Goal: Task Accomplishment & Management: Manage account settings

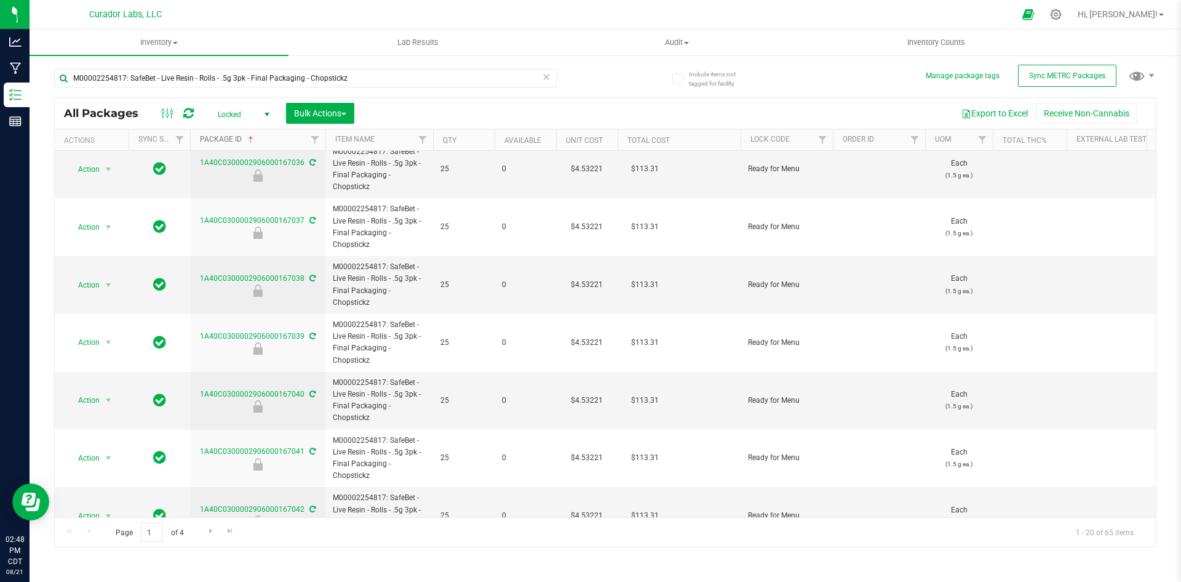
scroll to position [797, 0]
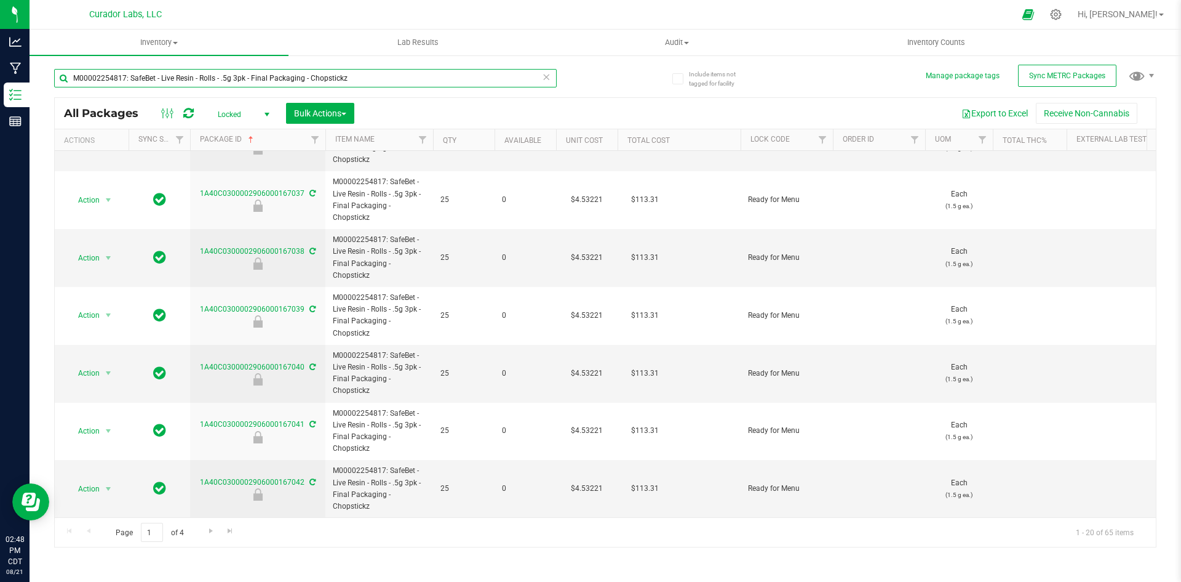
drag, startPoint x: 354, startPoint y: 73, endPoint x: 70, endPoint y: 75, distance: 284.3
click at [70, 75] on input "M00002254817: SafeBet - Live Resin - Rolls - .5g 3pk - Final Packaging - Chopst…" at bounding box center [305, 78] width 503 height 18
click at [134, 76] on input "M00002254817: SafeBet - Live Resin - Rolls - .5g 3pk - Final Packaging - Chopst…" at bounding box center [305, 78] width 503 height 18
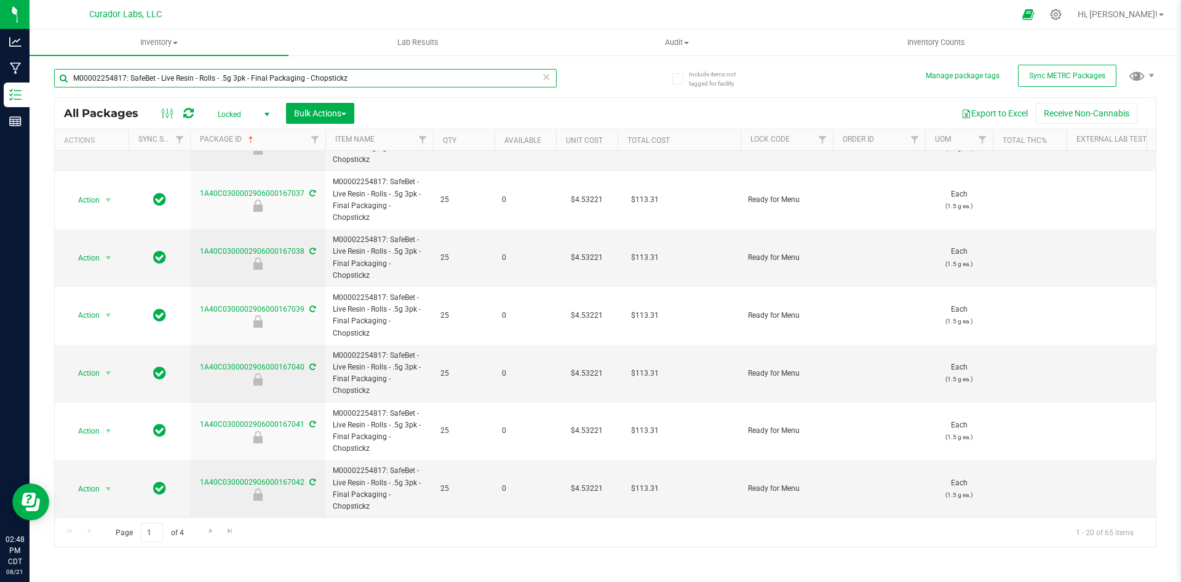
click at [134, 76] on input "M00002254817: SafeBet - Live Resin - Rolls - .5g 3pk - Final Packaging - Chopst…" at bounding box center [305, 78] width 503 height 18
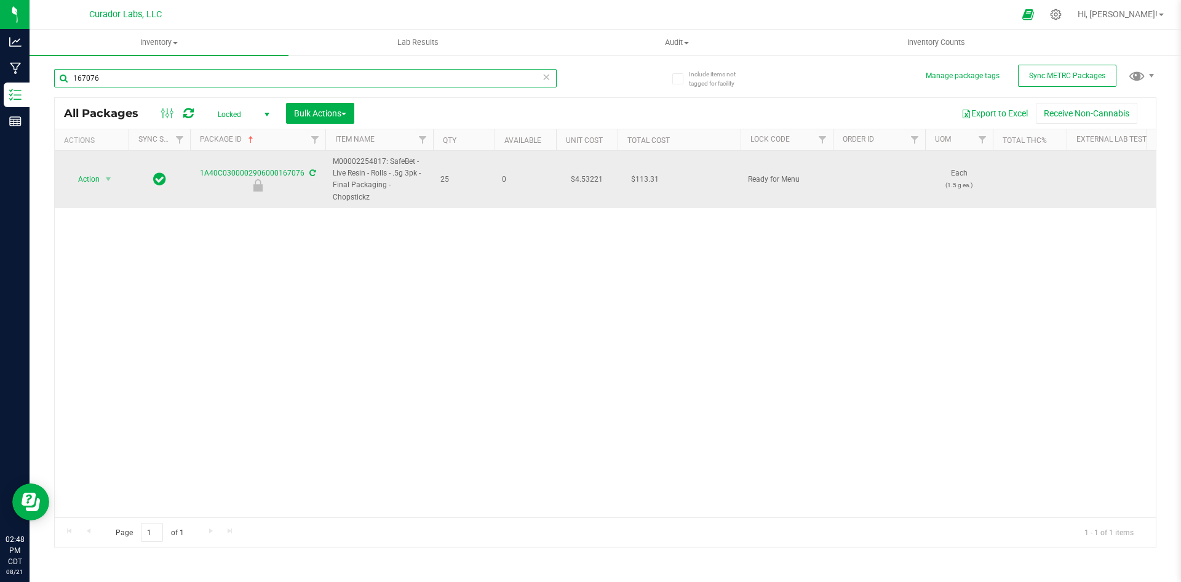
type input "167076"
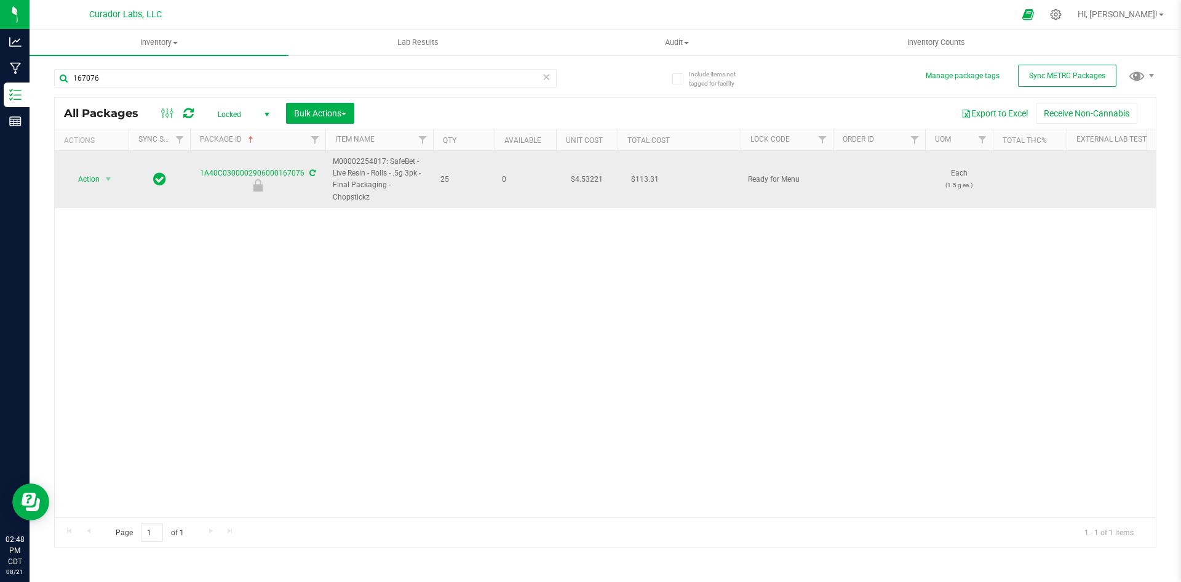
click at [313, 170] on icon at bounding box center [313, 172] width 6 height 7
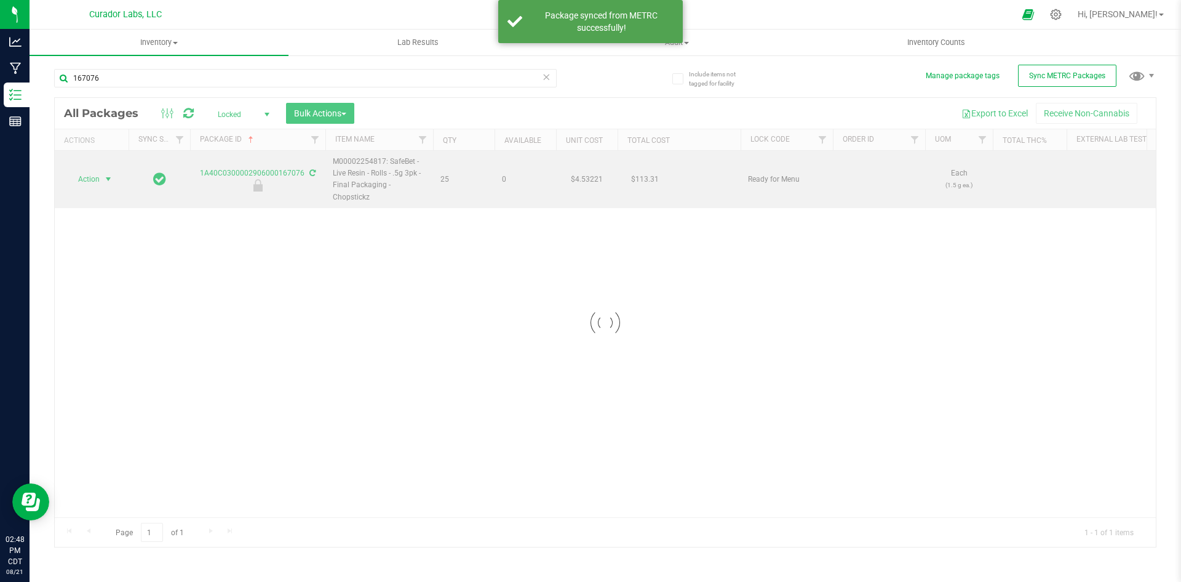
click at [98, 179] on div "Loading... All Packages Locked Active Only Lab Samples Locked All External Inte…" at bounding box center [605, 322] width 1103 height 450
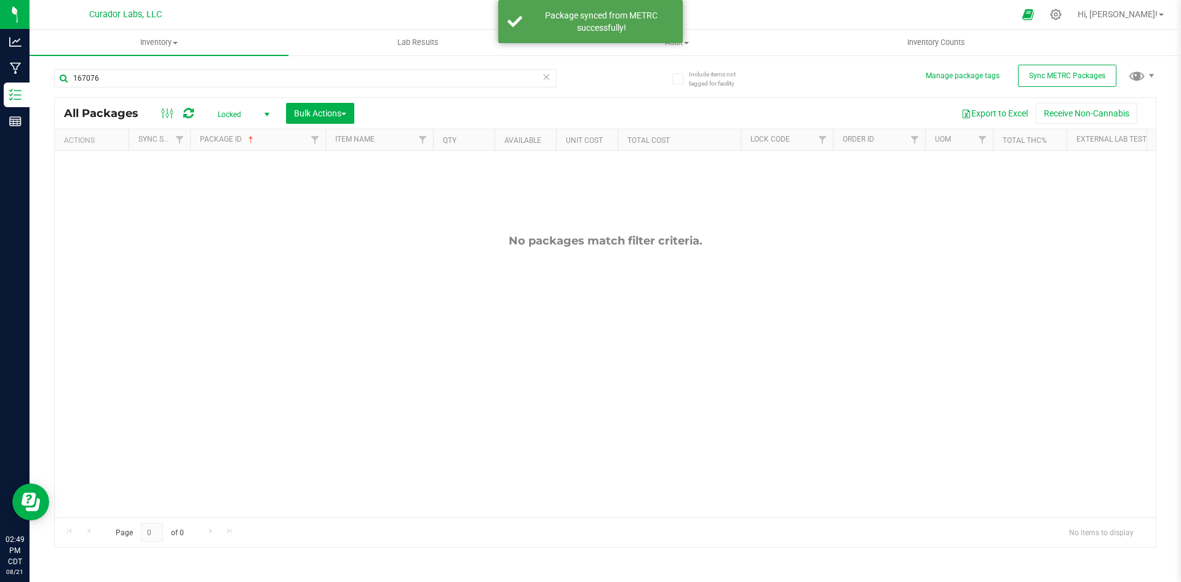
click at [230, 115] on span "Locked" at bounding box center [241, 114] width 68 height 17
click at [229, 134] on li "Active Only" at bounding box center [240, 134] width 66 height 18
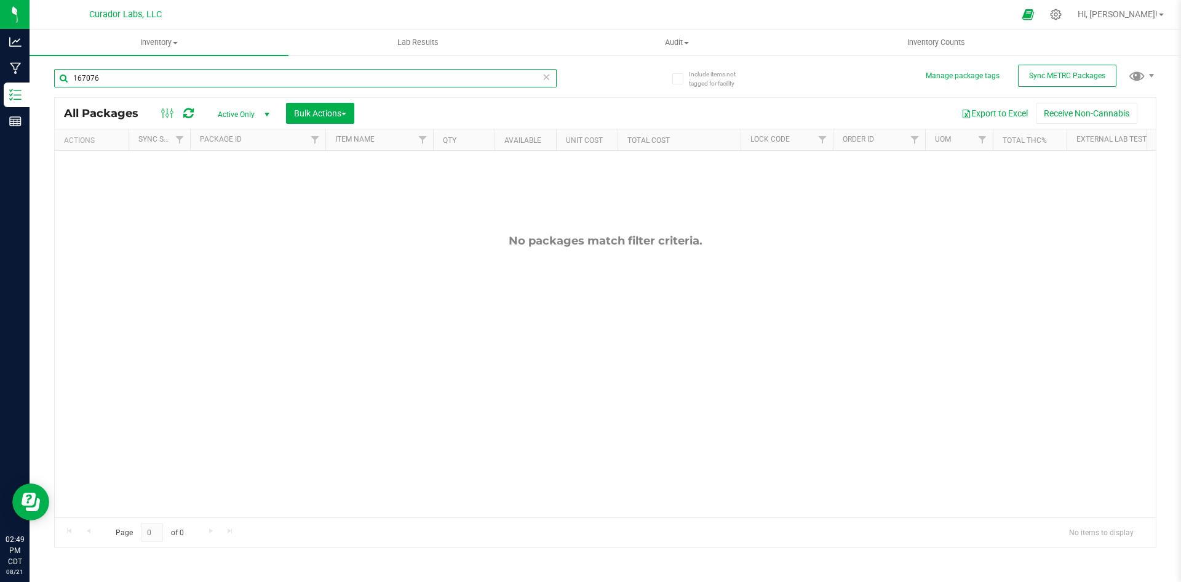
drag, startPoint x: 100, startPoint y: 74, endPoint x: 71, endPoint y: 71, distance: 29.7
click at [71, 71] on input "167076" at bounding box center [305, 78] width 503 height 18
paste input "M00002254817: SafeBet - Live Resin - Rolls - .5g 3pk - Final Packaging - Chopst…"
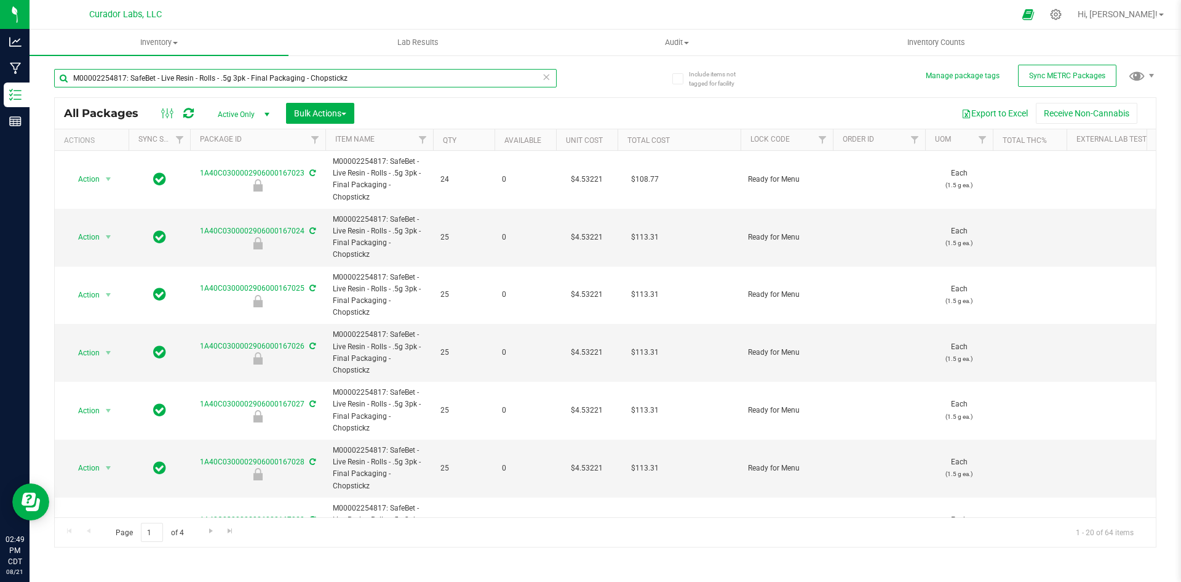
type input "M00002254817: SafeBet - Live Resin - Rolls - .5g 3pk - Final Packaging - Chopst…"
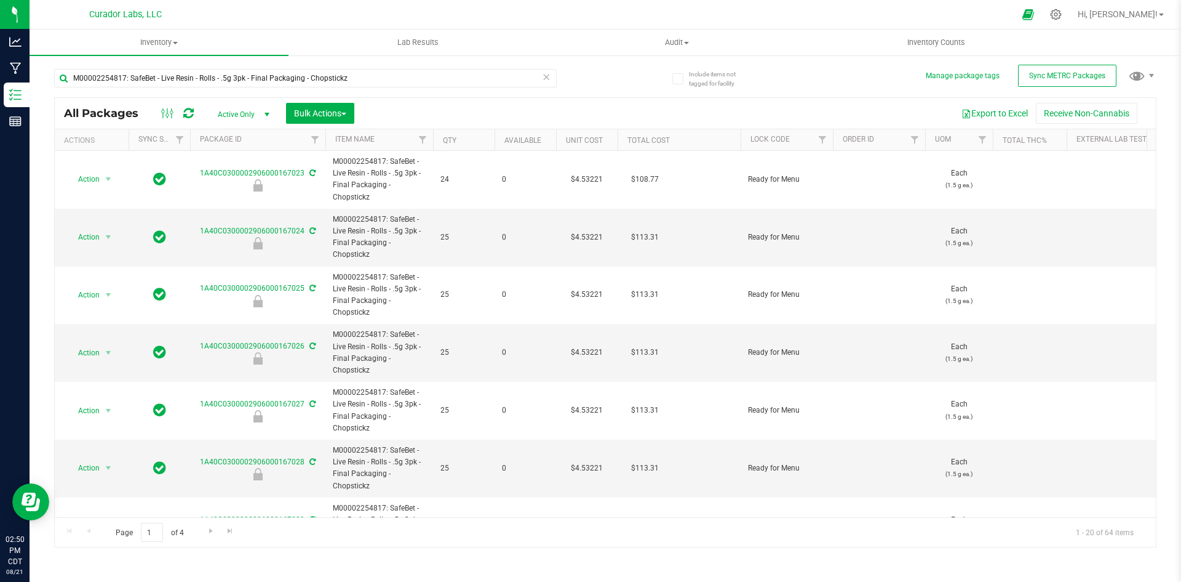
click at [469, 136] on th "Qty" at bounding box center [464, 140] width 62 height 22
type input "[DATE]"
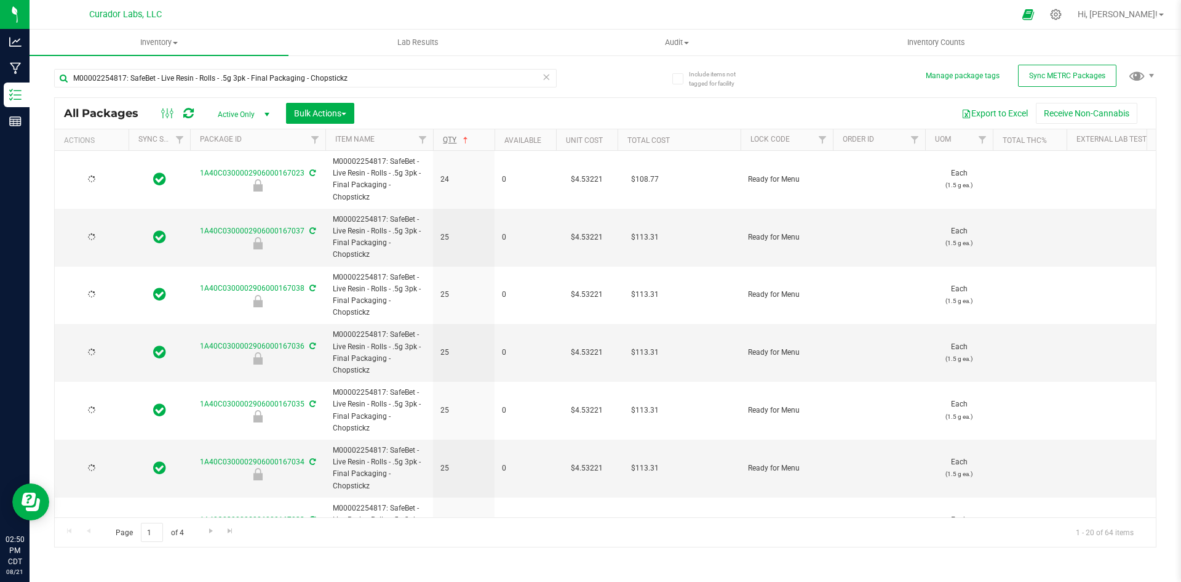
type input "[DATE]"
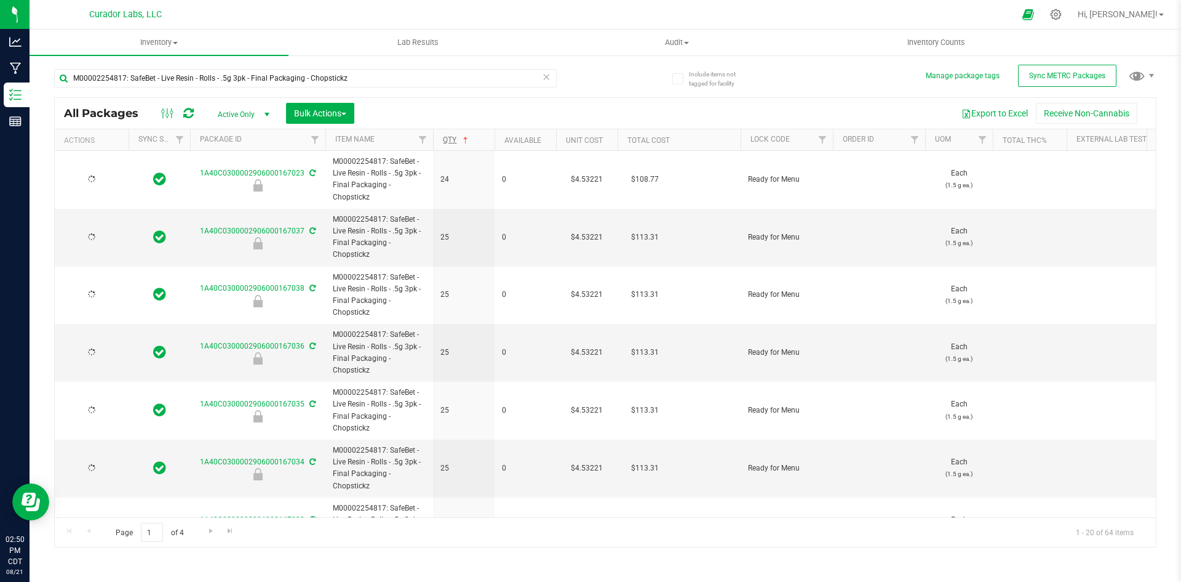
type input "[DATE]"
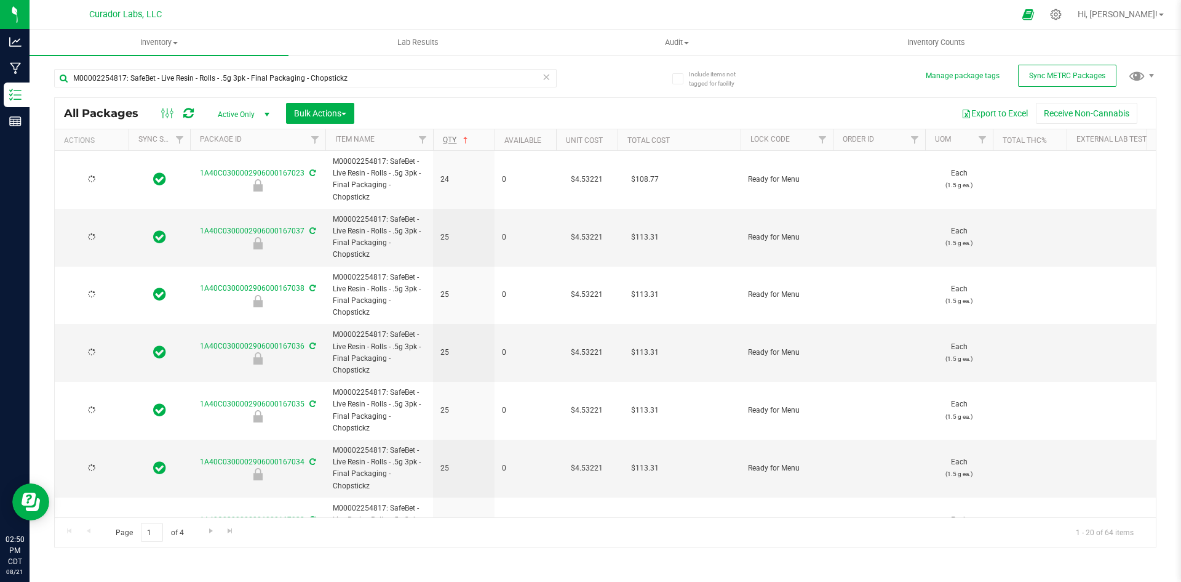
type input "[DATE]"
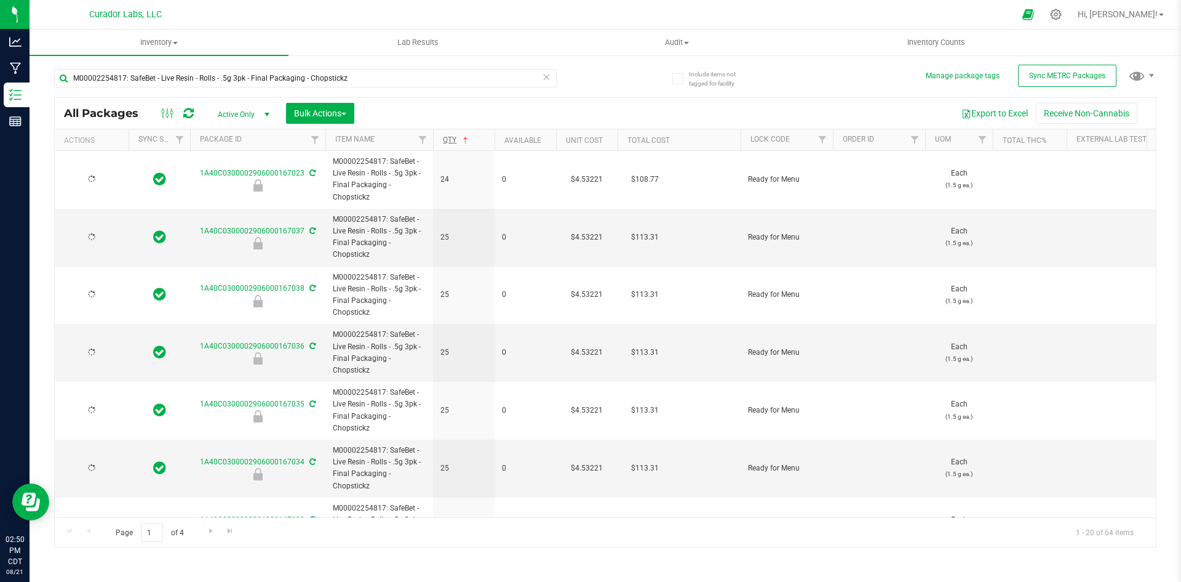
type input "[DATE]"
click at [455, 138] on link "Qty" at bounding box center [457, 139] width 28 height 9
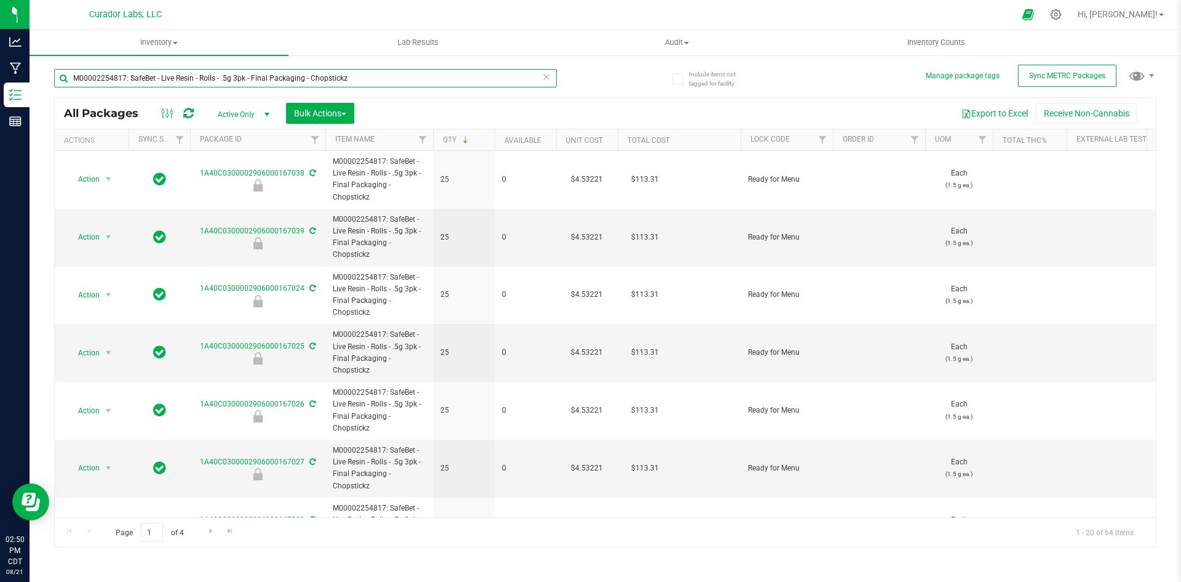
click at [215, 81] on input "M00002254817: SafeBet - Live Resin - Rolls - .5g 3pk - Final Packaging - Chopst…" at bounding box center [305, 78] width 503 height 18
drag, startPoint x: 353, startPoint y: 79, endPoint x: 94, endPoint y: 74, distance: 258.5
click at [68, 76] on input "M00002254817: SafeBet - Live Resin - Rolls - .5g 3pk - Final Packaging - Chopst…" at bounding box center [305, 78] width 503 height 18
type input "169991"
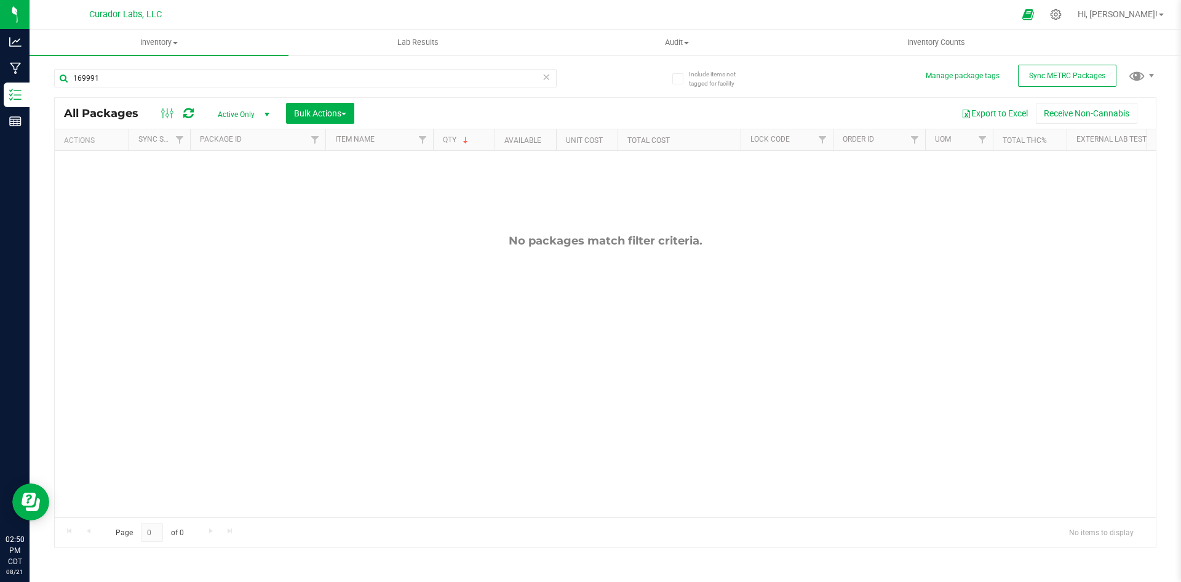
click at [185, 113] on icon at bounding box center [188, 113] width 10 height 12
click at [246, 109] on span "Active Only" at bounding box center [241, 114] width 68 height 17
click at [247, 132] on li "Active Only" at bounding box center [240, 134] width 66 height 18
click at [236, 114] on span "Active Only" at bounding box center [241, 114] width 68 height 17
click at [234, 191] on li "All" at bounding box center [240, 189] width 66 height 18
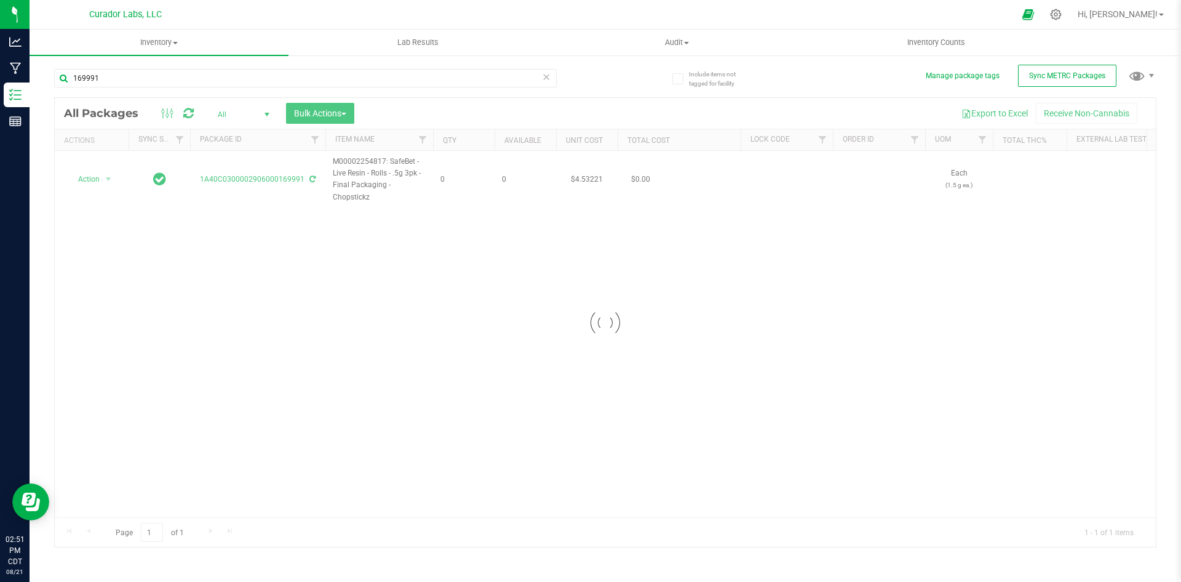
click at [311, 178] on div at bounding box center [605, 322] width 1101 height 449
click at [310, 179] on div at bounding box center [605, 322] width 1101 height 449
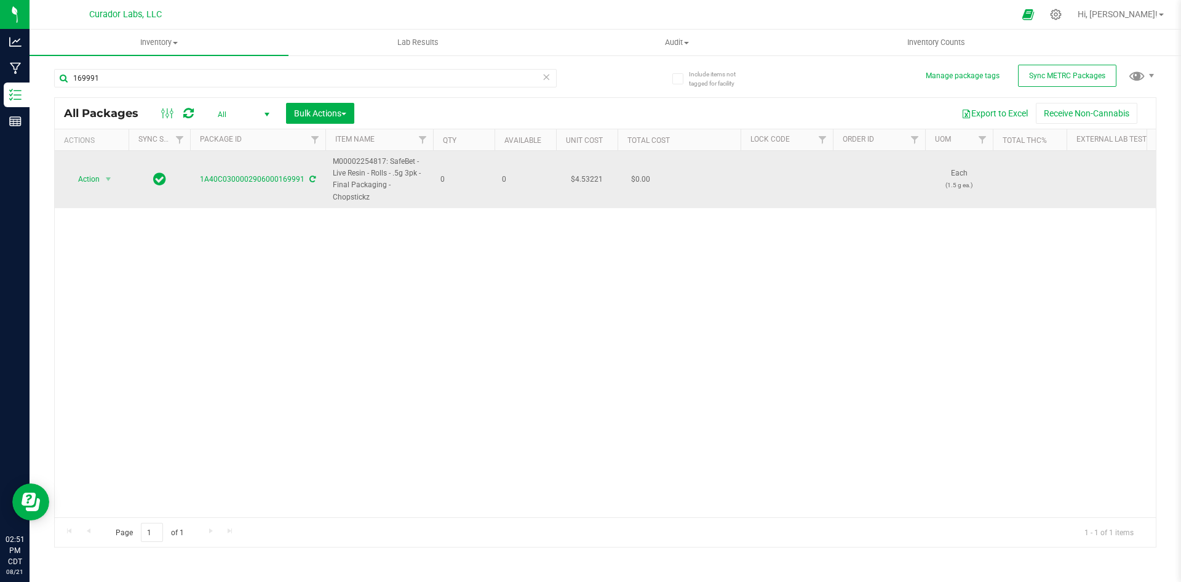
click at [316, 176] on div "1A40C0300002906000169991" at bounding box center [257, 180] width 139 height 12
click at [310, 177] on icon at bounding box center [313, 178] width 6 height 7
click at [92, 178] on span "Action" at bounding box center [83, 178] width 33 height 17
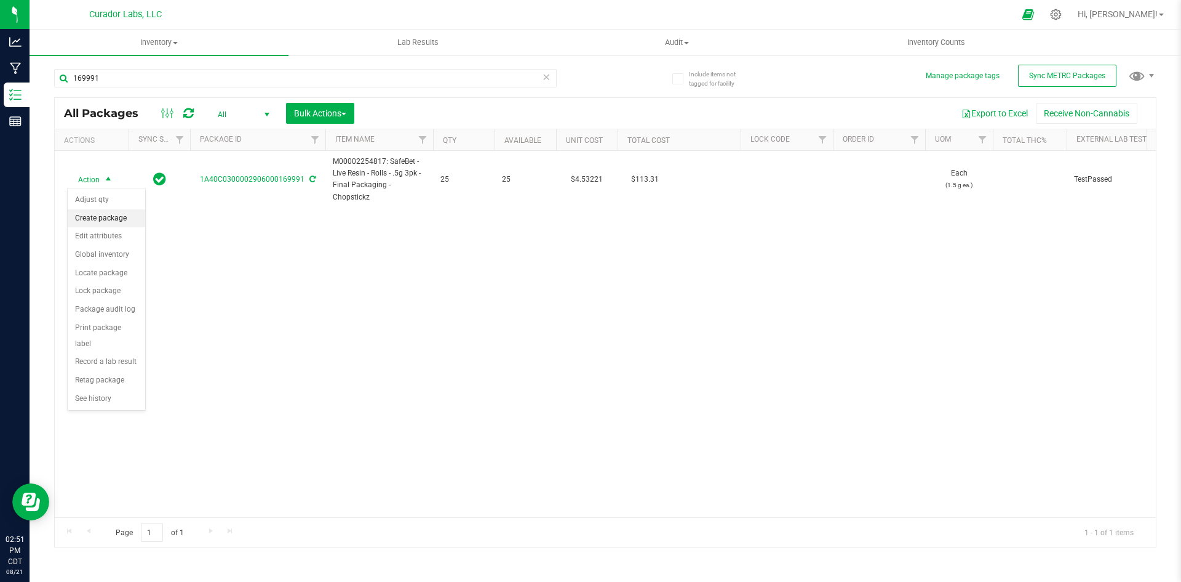
click at [92, 214] on li "Create package" at bounding box center [107, 218] width 78 height 18
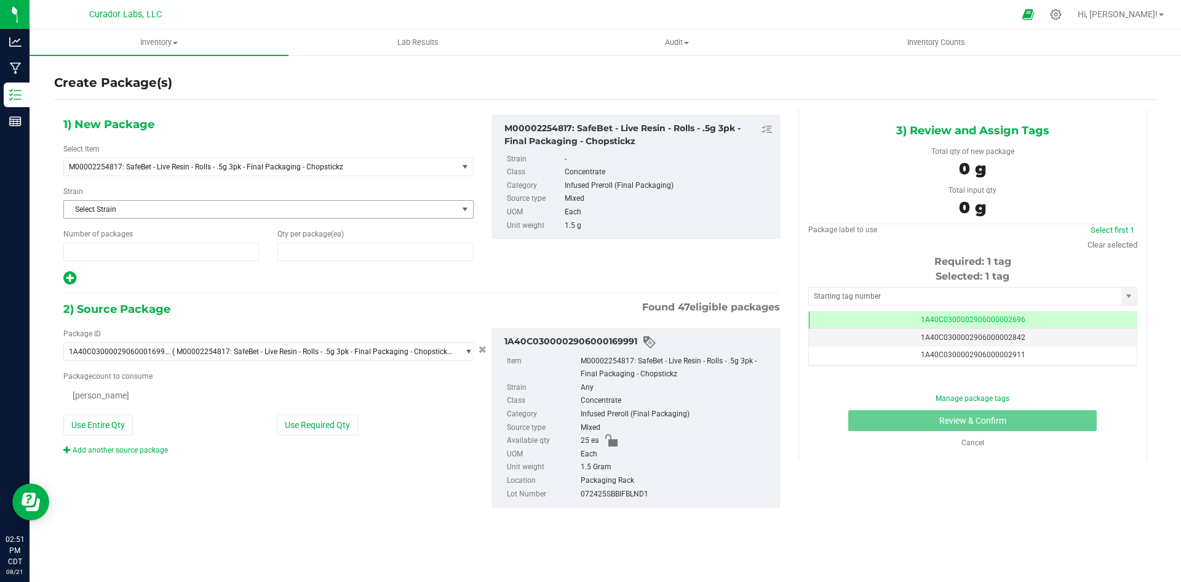
type input "1"
type input "0"
drag, startPoint x: 315, startPoint y: 255, endPoint x: 262, endPoint y: 253, distance: 53.6
click at [262, 253] on div "Number of packages 1 1 Qty per package (ea)" at bounding box center [268, 244] width 429 height 33
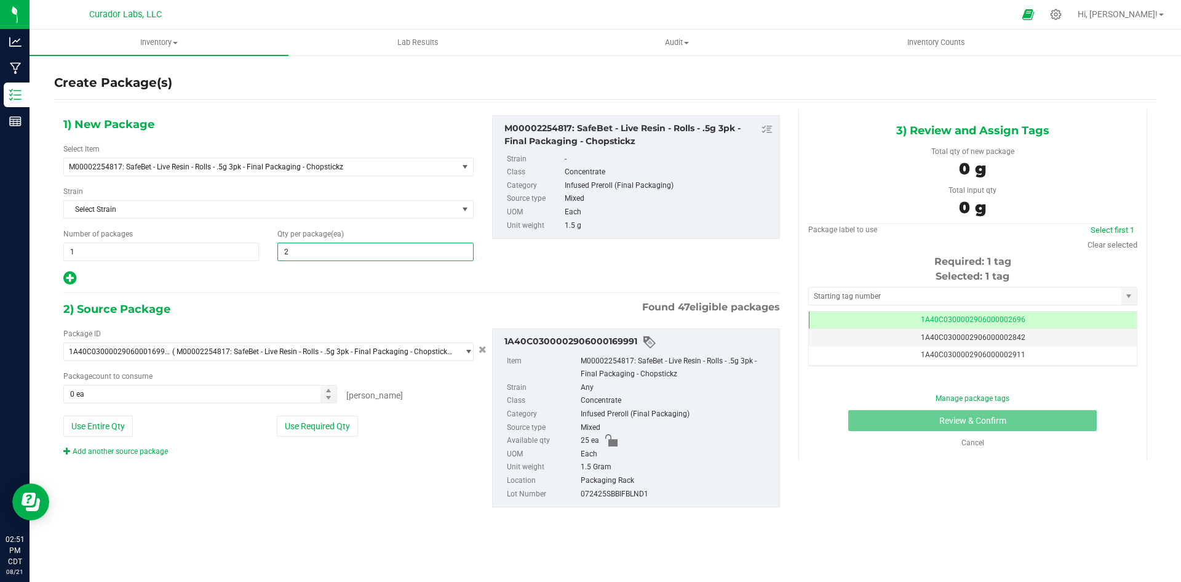
type input "25"
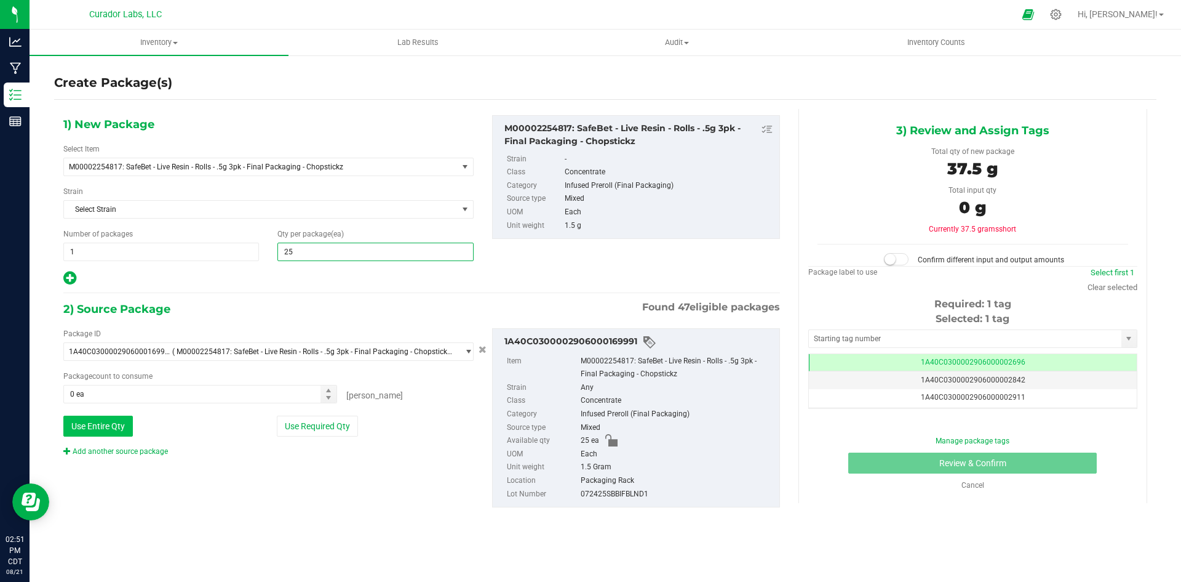
type input "25"
click at [118, 425] on button "Use Entire Qty" at bounding box center [98, 425] width 70 height 21
type input "25 ea"
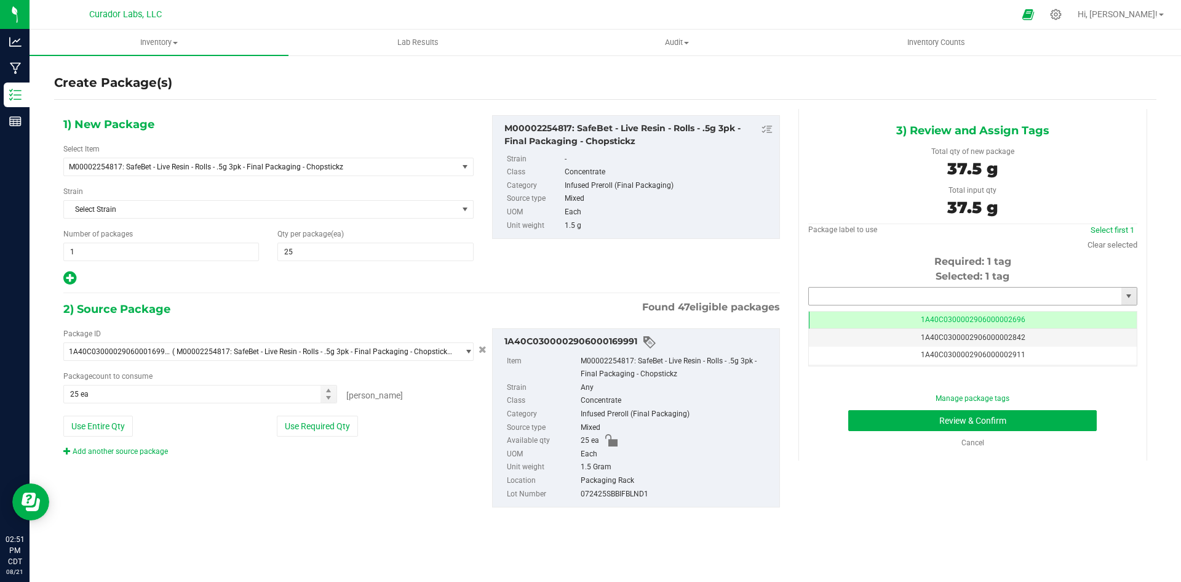
click at [842, 292] on input "text" at bounding box center [965, 295] width 313 height 17
click at [865, 316] on li "1A40C0300002906000167088" at bounding box center [973, 317] width 328 height 18
type input "1A40C0300002906000167088"
click at [896, 422] on button "Review & Confirm" at bounding box center [973, 420] width 249 height 21
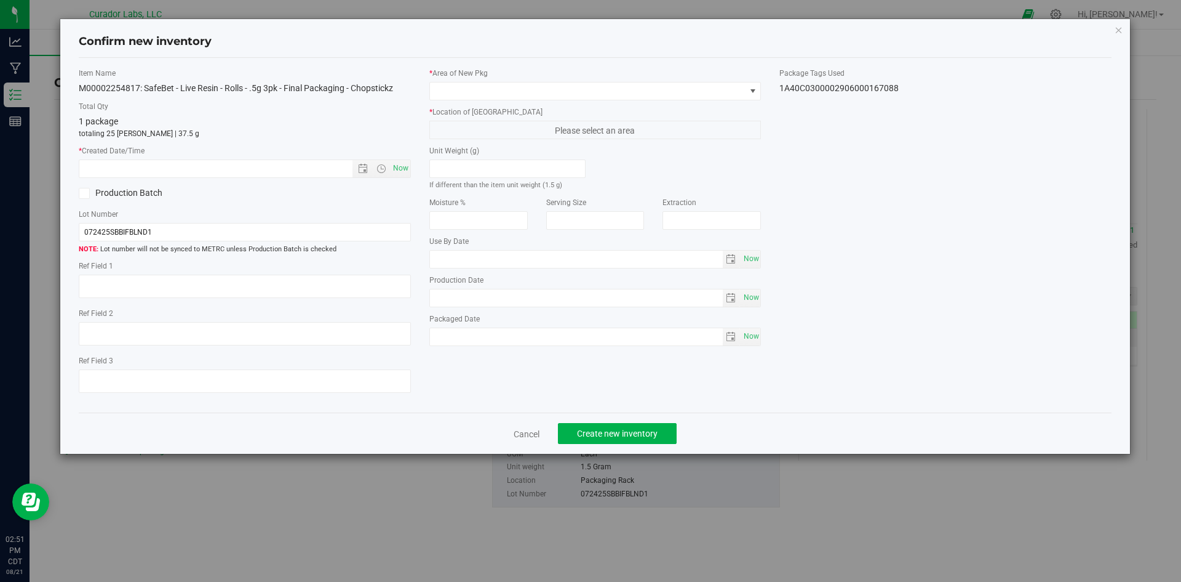
type textarea "Bulk Rosin Puck Blend"
type textarea "Socked"
type input "[DATE]"
click at [398, 168] on span "Now" at bounding box center [400, 168] width 21 height 18
type input "[DATE] 2:51 PM"
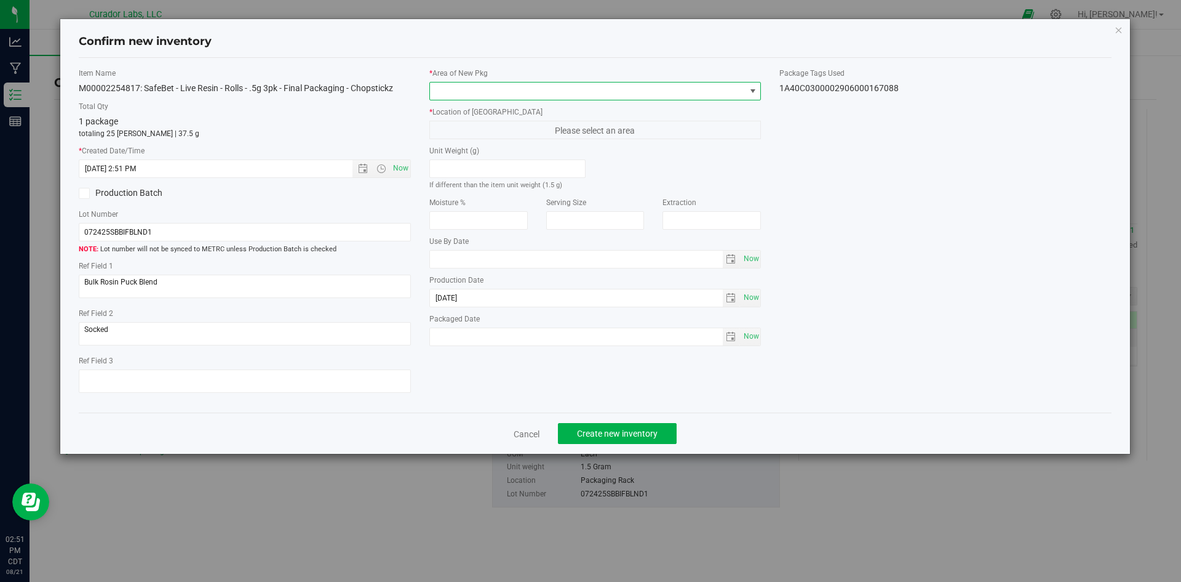
click at [462, 94] on span at bounding box center [588, 90] width 316 height 17
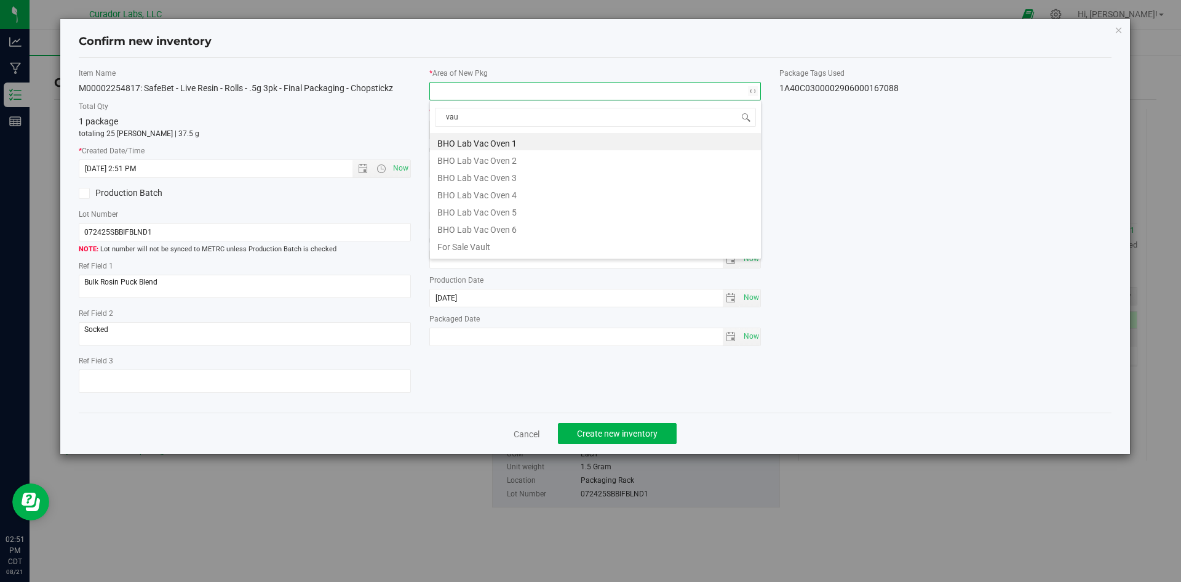
type input "vaul"
click at [482, 230] on li "Vault" at bounding box center [595, 227] width 331 height 17
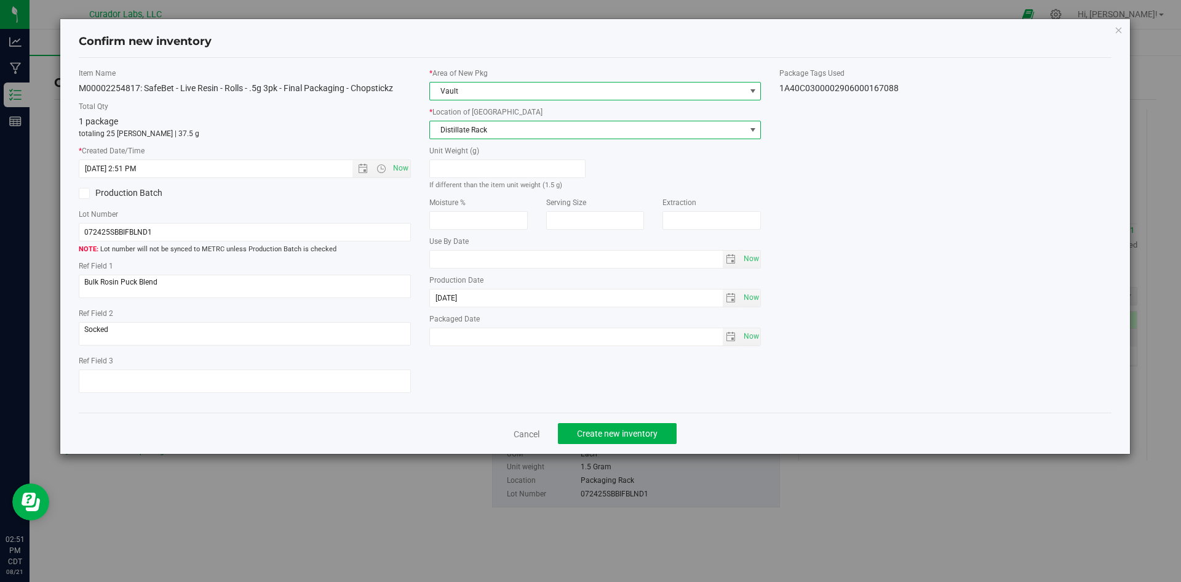
click at [482, 134] on span "Distillate Rack" at bounding box center [588, 129] width 316 height 17
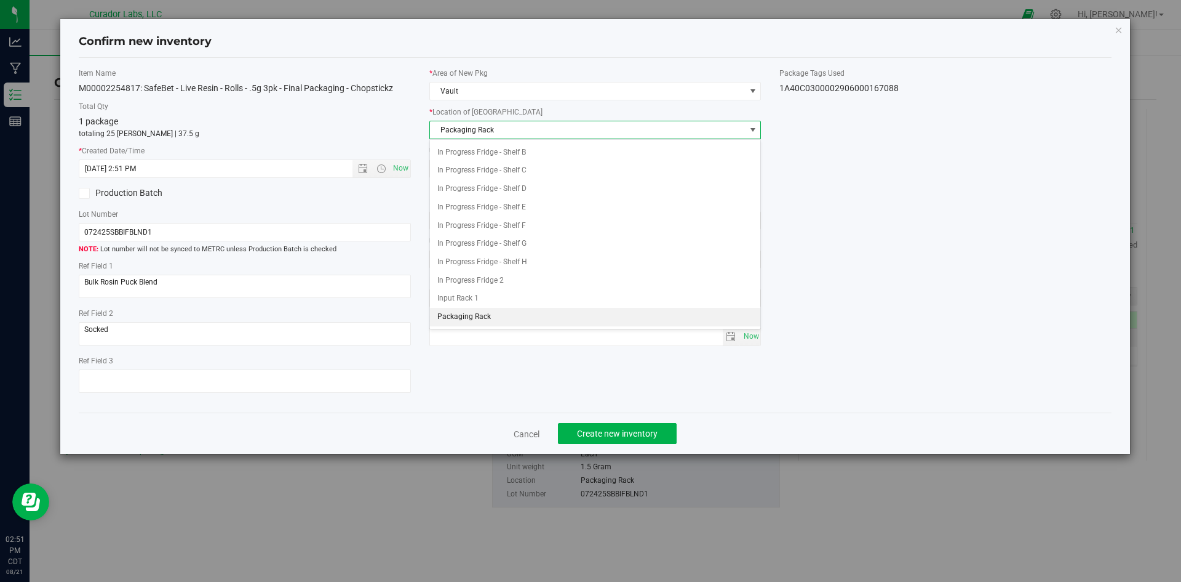
click at [481, 133] on span "Packaging Rack" at bounding box center [588, 129] width 316 height 17
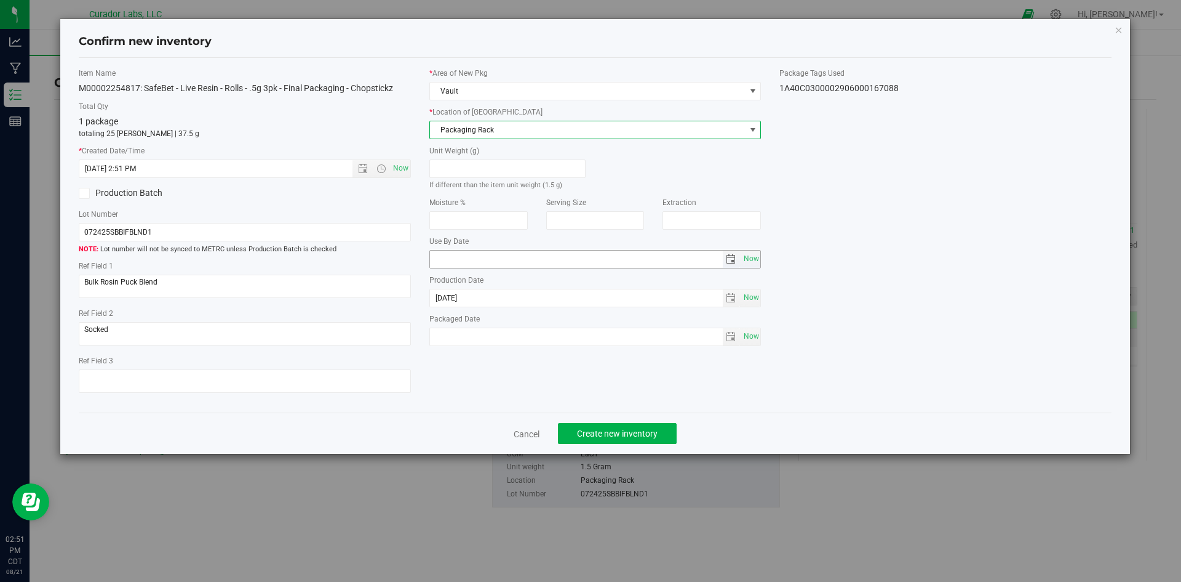
click at [486, 252] on input "text" at bounding box center [576, 258] width 293 height 17
type input "[DATE]"
click at [754, 335] on span "Now" at bounding box center [751, 336] width 21 height 18
type input "[DATE]"
click at [636, 431] on span "Create new inventory" at bounding box center [617, 433] width 81 height 10
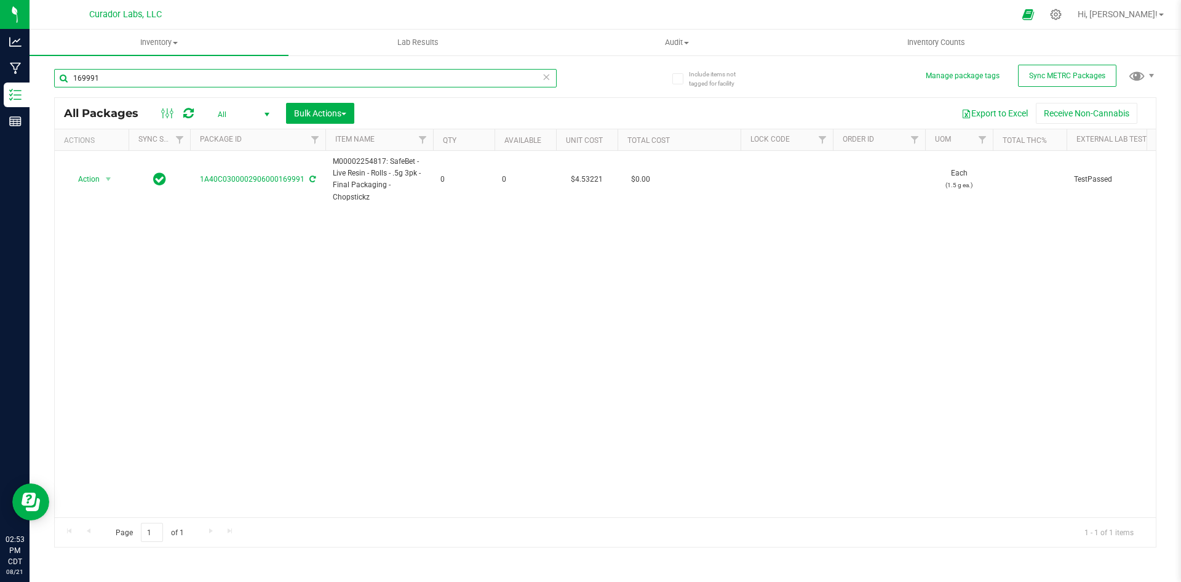
drag, startPoint x: 116, startPoint y: 76, endPoint x: 44, endPoint y: 92, distance: 73.6
click at [44, 92] on div "Include items not tagged for facility Manage package tags Sync METRC Packages 1…" at bounding box center [606, 241] width 1152 height 375
paste input "M00002254817: SafeBet - Live Resin - Rolls - .5g 3pk - Final Packaging - Chopst…"
drag, startPoint x: 333, startPoint y: 74, endPoint x: 41, endPoint y: 96, distance: 293.1
click at [40, 97] on div "Include items not tagged for facility Manage package tags Sync METRC Packages M…" at bounding box center [606, 241] width 1152 height 375
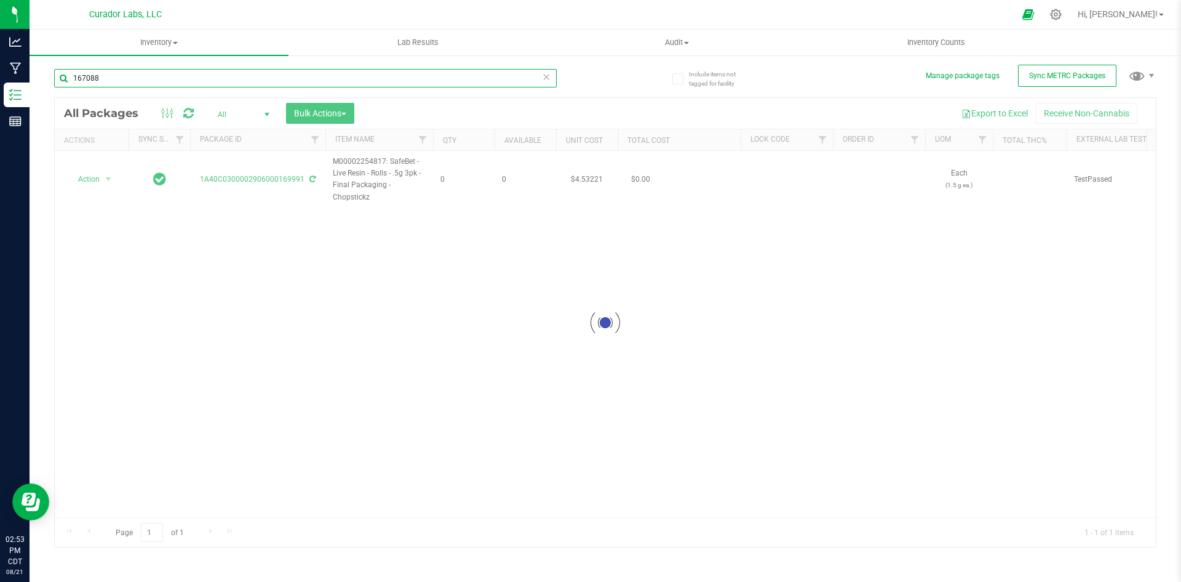
type input "167088"
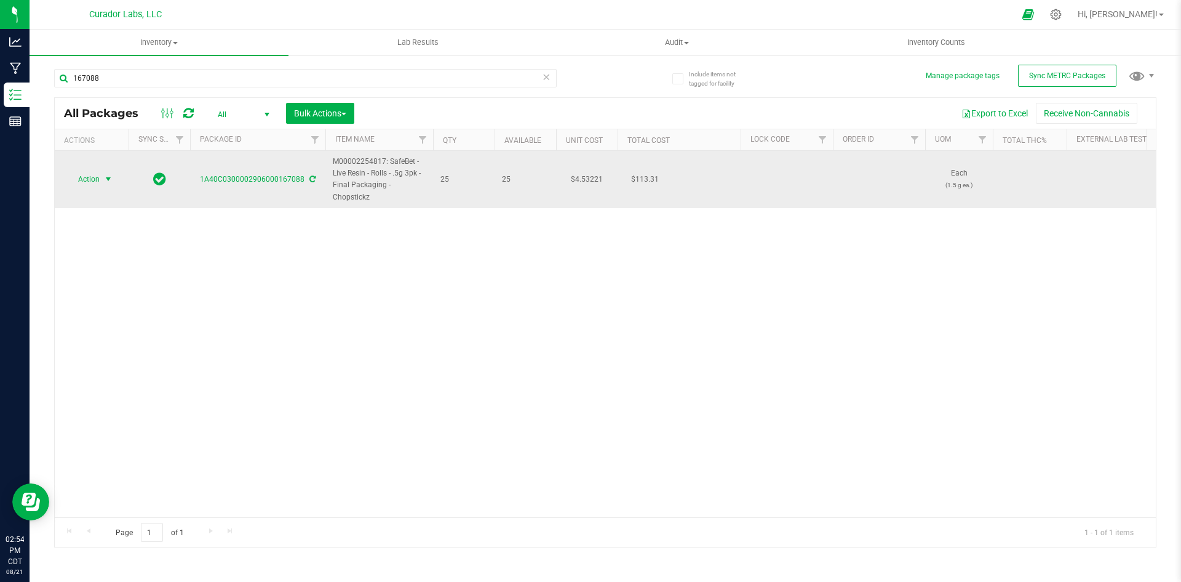
click at [91, 180] on span "Action" at bounding box center [83, 178] width 33 height 17
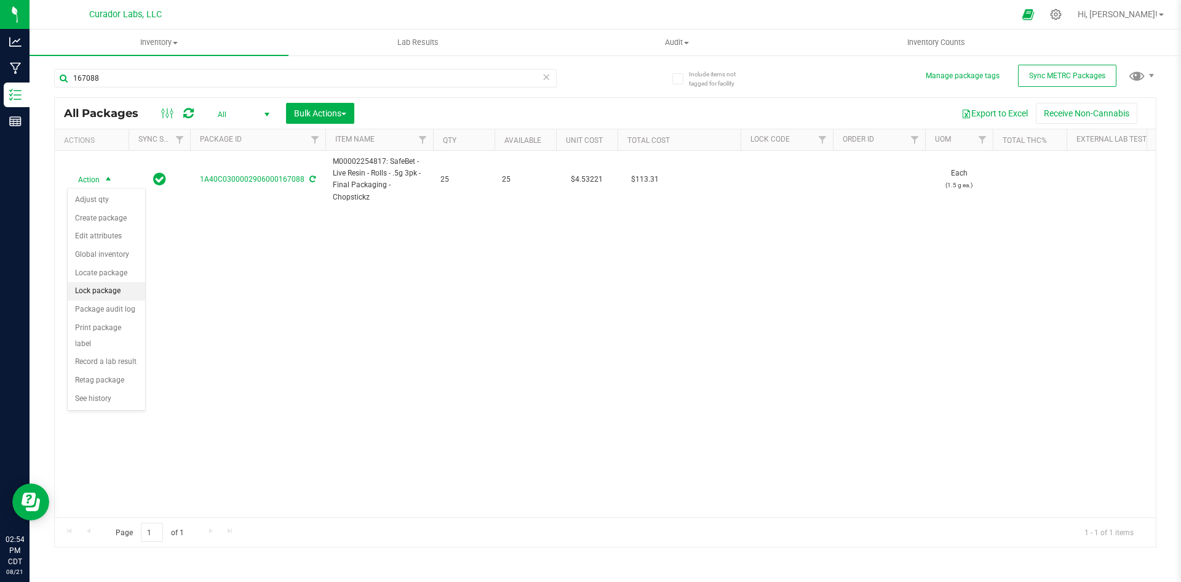
click at [90, 289] on li "Lock package" at bounding box center [107, 291] width 78 height 18
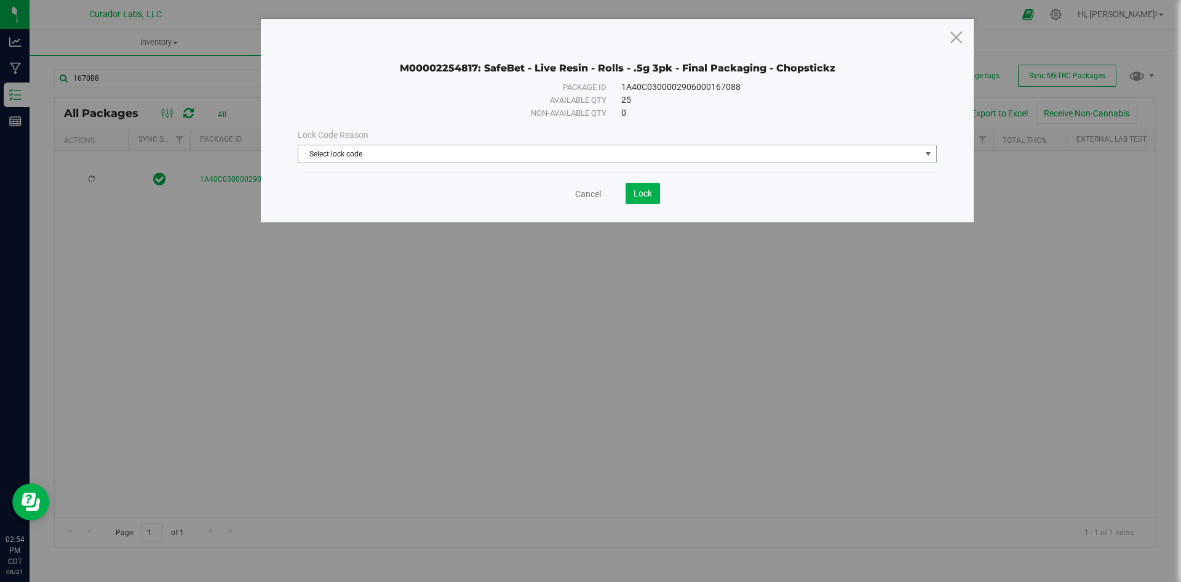
click at [665, 153] on span "Select lock code" at bounding box center [609, 153] width 623 height 17
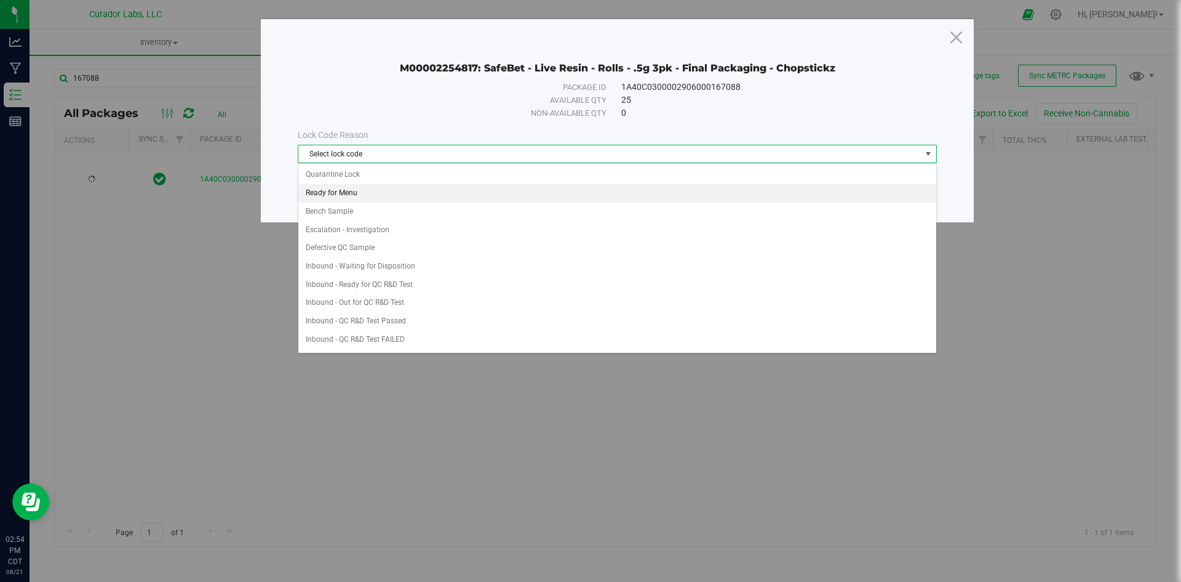
click at [334, 189] on li "Ready for Menu" at bounding box center [617, 193] width 638 height 18
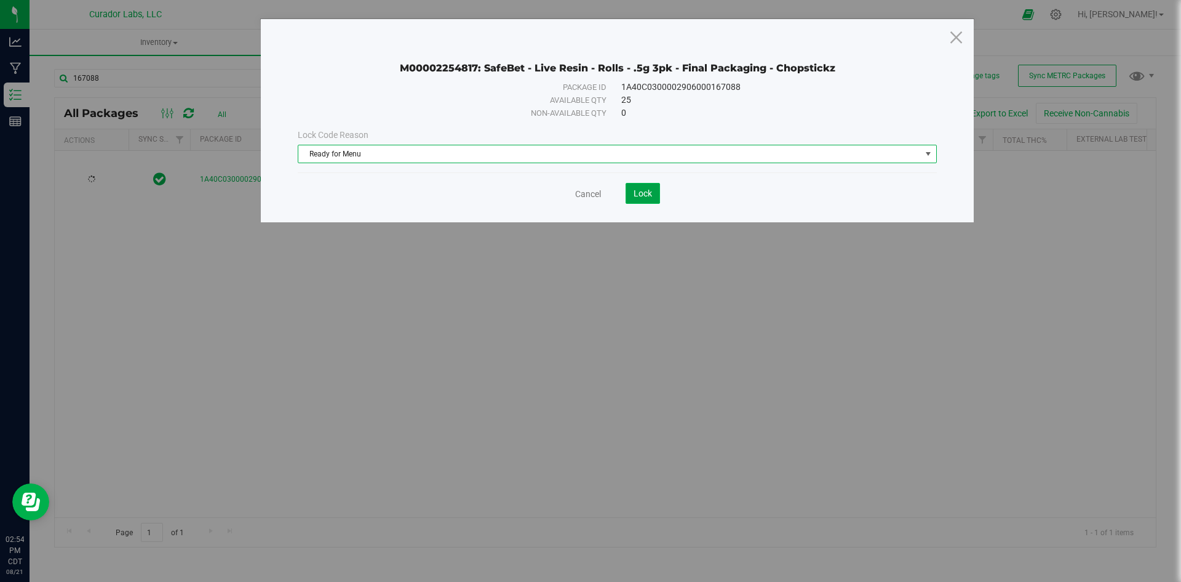
click at [642, 194] on span "Lock" at bounding box center [643, 193] width 18 height 10
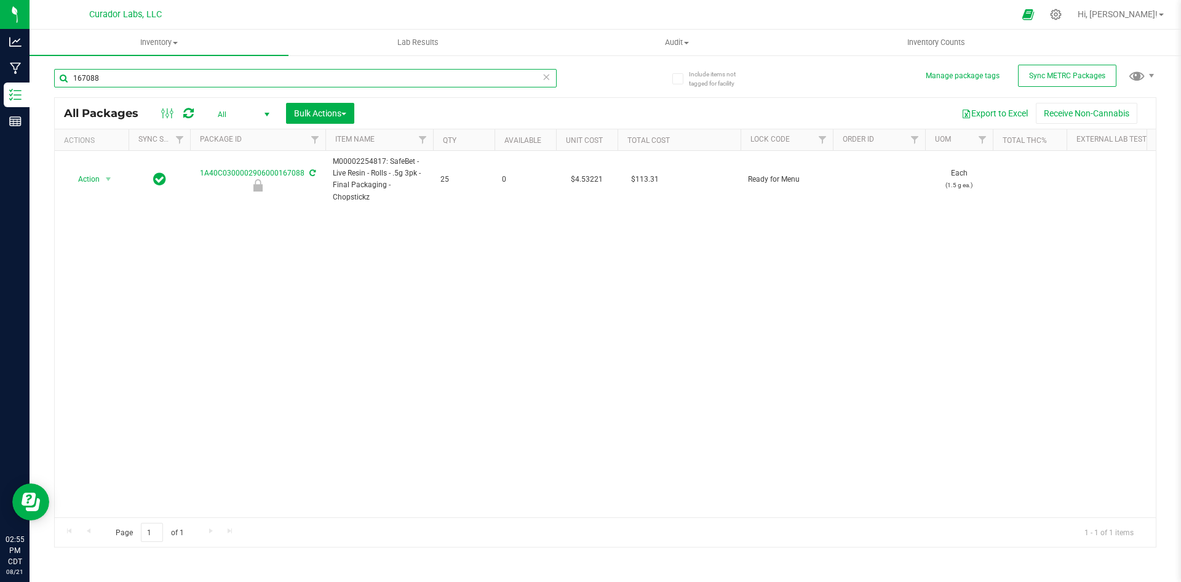
drag, startPoint x: 130, startPoint y: 81, endPoint x: 57, endPoint y: 86, distance: 73.4
click at [57, 86] on input "167088" at bounding box center [305, 78] width 503 height 18
type input "134253"
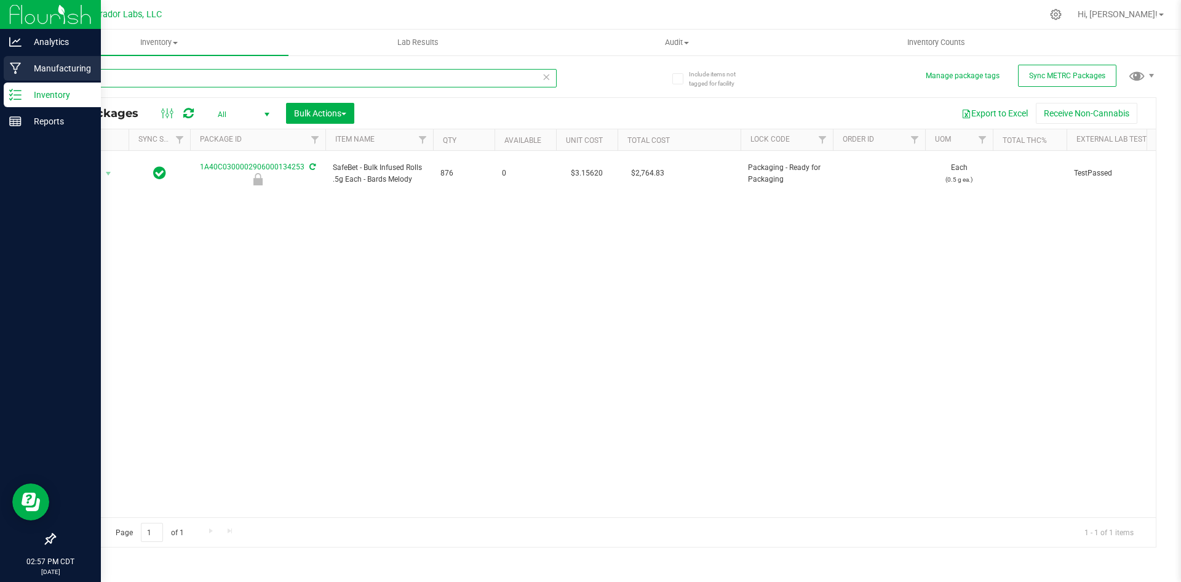
drag, startPoint x: 140, startPoint y: 74, endPoint x: 23, endPoint y: 68, distance: 116.5
click at [23, 68] on div "Analytics Manufacturing Inventory Reports 02:57 PM CDT [DATE] 08/21 Curador Lab…" at bounding box center [590, 291] width 1181 height 582
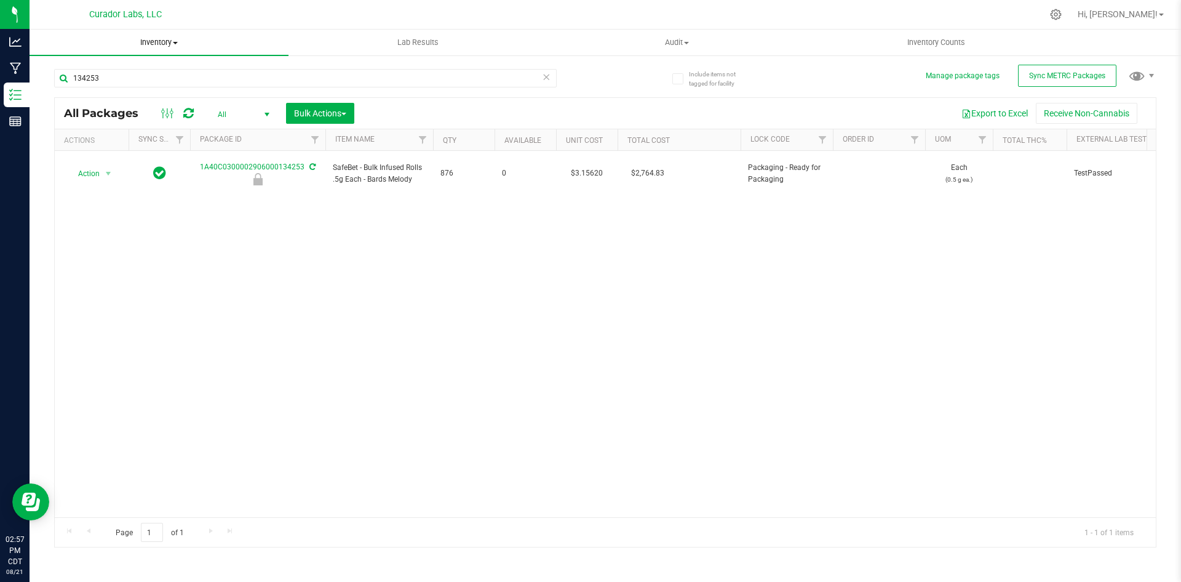
click at [164, 39] on span "Inventory" at bounding box center [159, 42] width 259 height 11
click at [105, 90] on span "All inventory" at bounding box center [71, 89] width 83 height 10
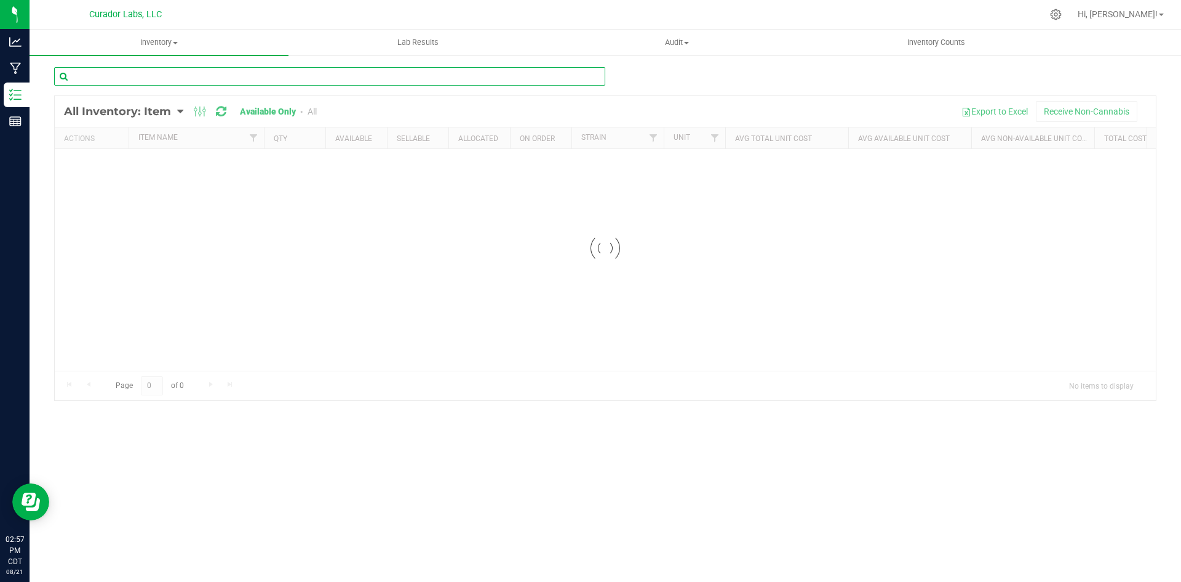
click at [110, 82] on input "text" at bounding box center [329, 76] width 551 height 18
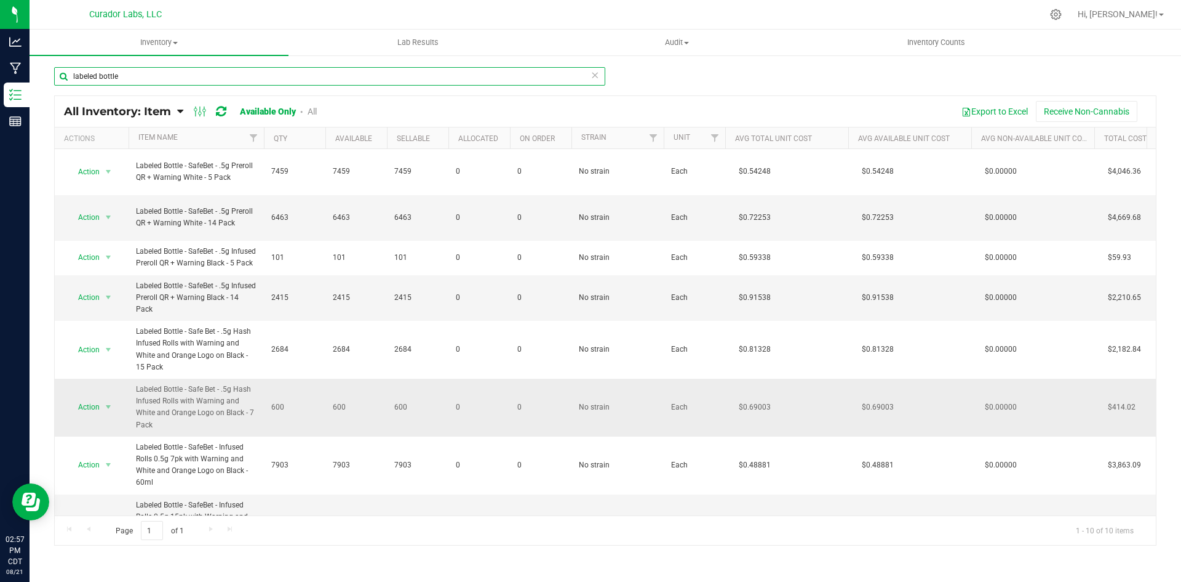
type input "labeled bottle"
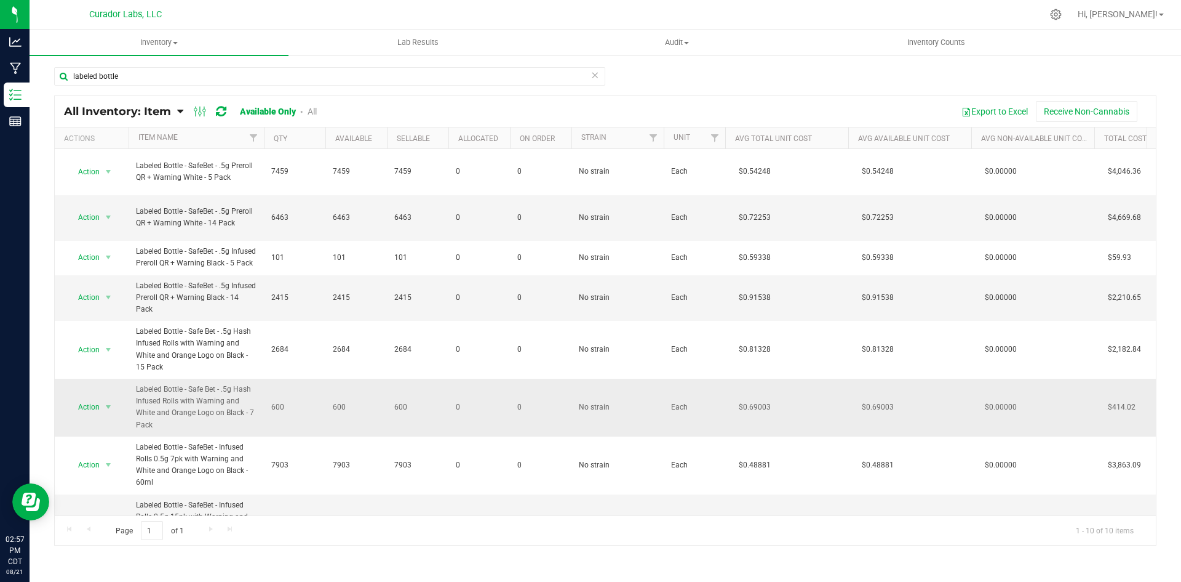
drag, startPoint x: 167, startPoint y: 435, endPoint x: 135, endPoint y: 404, distance: 43.9
click at [135, 404] on td "Labeled Bottle - Safe Bet - .5g Hash Infused Rolls with Warning and White and O…" at bounding box center [196, 407] width 135 height 58
copy span "Labeled Bottle - Safe Bet - .5g Hash Infused Rolls with Warning and White and O…"
click at [94, 415] on span "Action" at bounding box center [83, 406] width 33 height 17
click at [102, 462] on li "Edit lots/costs" at bounding box center [107, 458] width 79 height 18
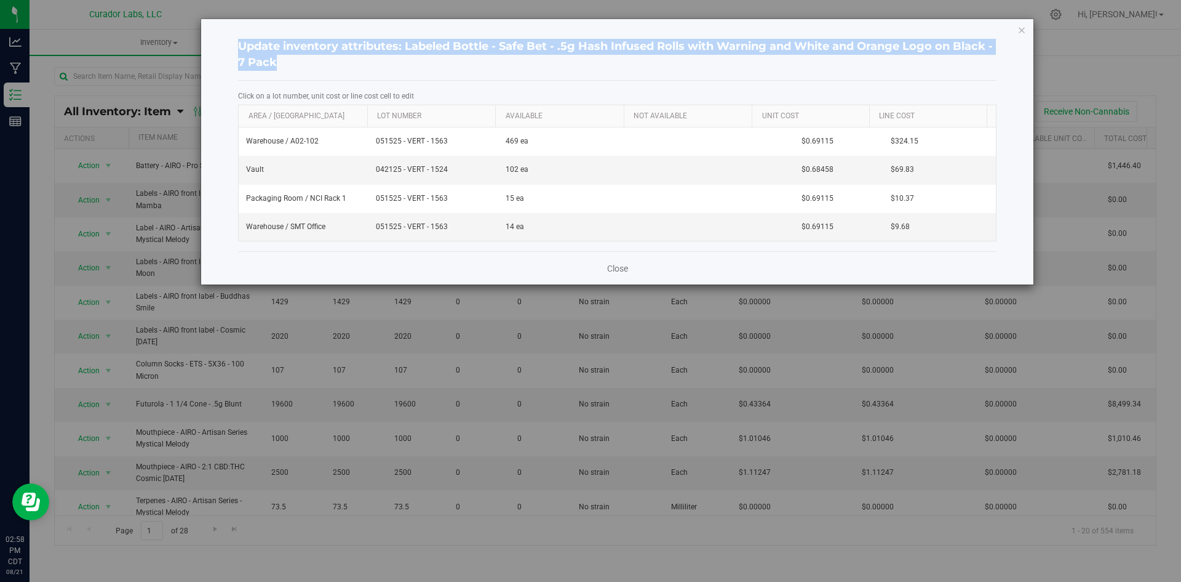
drag, startPoint x: 236, startPoint y: 44, endPoint x: 313, endPoint y: 71, distance: 82.1
click at [313, 71] on div "Update inventory attributes: Labeled Bottle - Safe Bet - .5g Hash Infused Rolls…" at bounding box center [617, 151] width 833 height 265
click at [438, 70] on h4 "Update inventory attributes: Labeled Bottle - Safe Bet - .5g Hash Infused Rolls…" at bounding box center [617, 54] width 759 height 31
click at [412, 50] on h4 "Update inventory attributes: Labeled Bottle - Safe Bet - .5g Hash Infused Rolls…" at bounding box center [617, 54] width 759 height 31
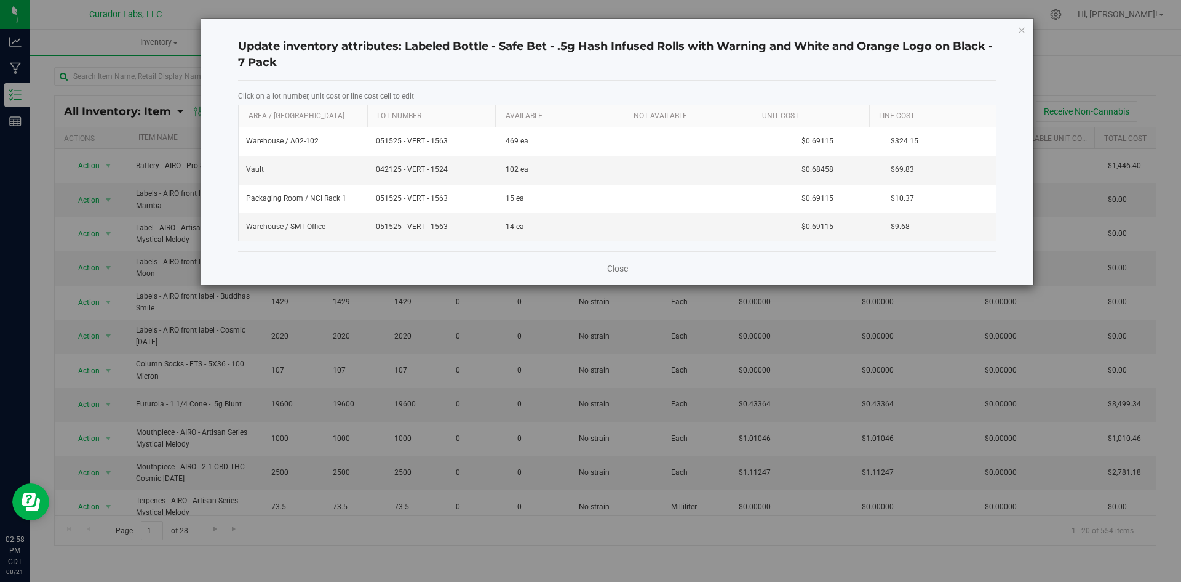
click at [422, 94] on label "Click on a lot number, unit cost or line cost cell to edit" at bounding box center [617, 95] width 759 height 11
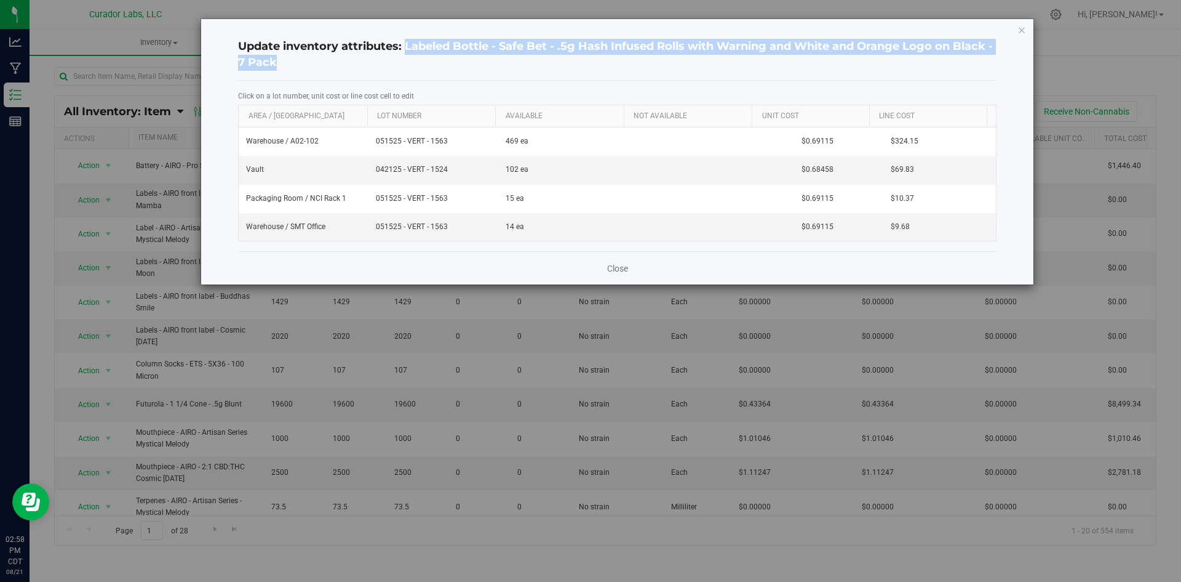
drag, startPoint x: 407, startPoint y: 45, endPoint x: 417, endPoint y: 65, distance: 22.3
click at [417, 65] on h4 "Update inventory attributes: Labeled Bottle - Safe Bet - .5g Hash Infused Rolls…" at bounding box center [617, 54] width 759 height 31
copy h4 "Labeled Bottle - Safe Bet - .5g Hash Infused Rolls with Warning and White and O…"
